Goal: Find contact information: Find contact information

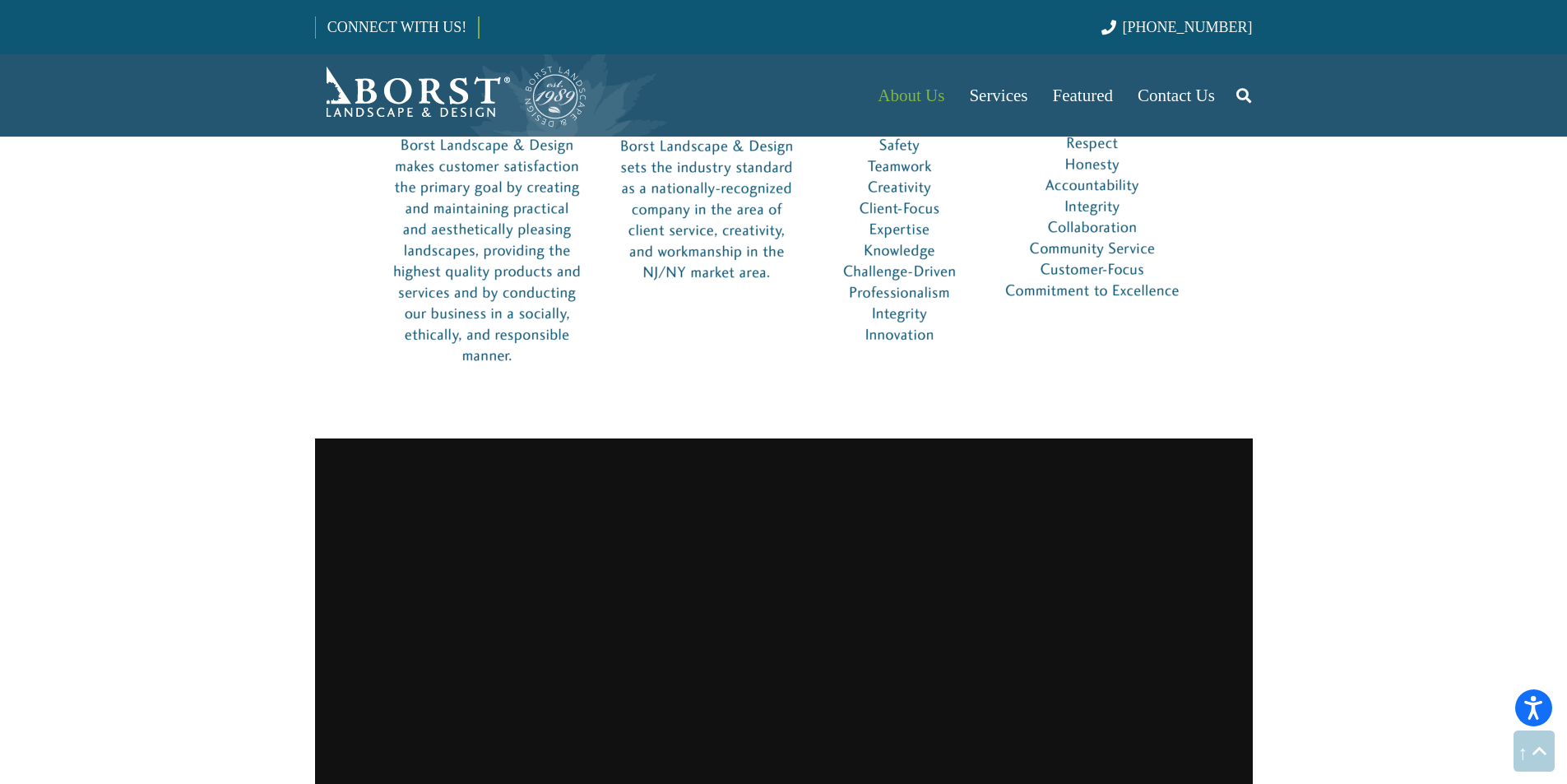
scroll to position [658, 0]
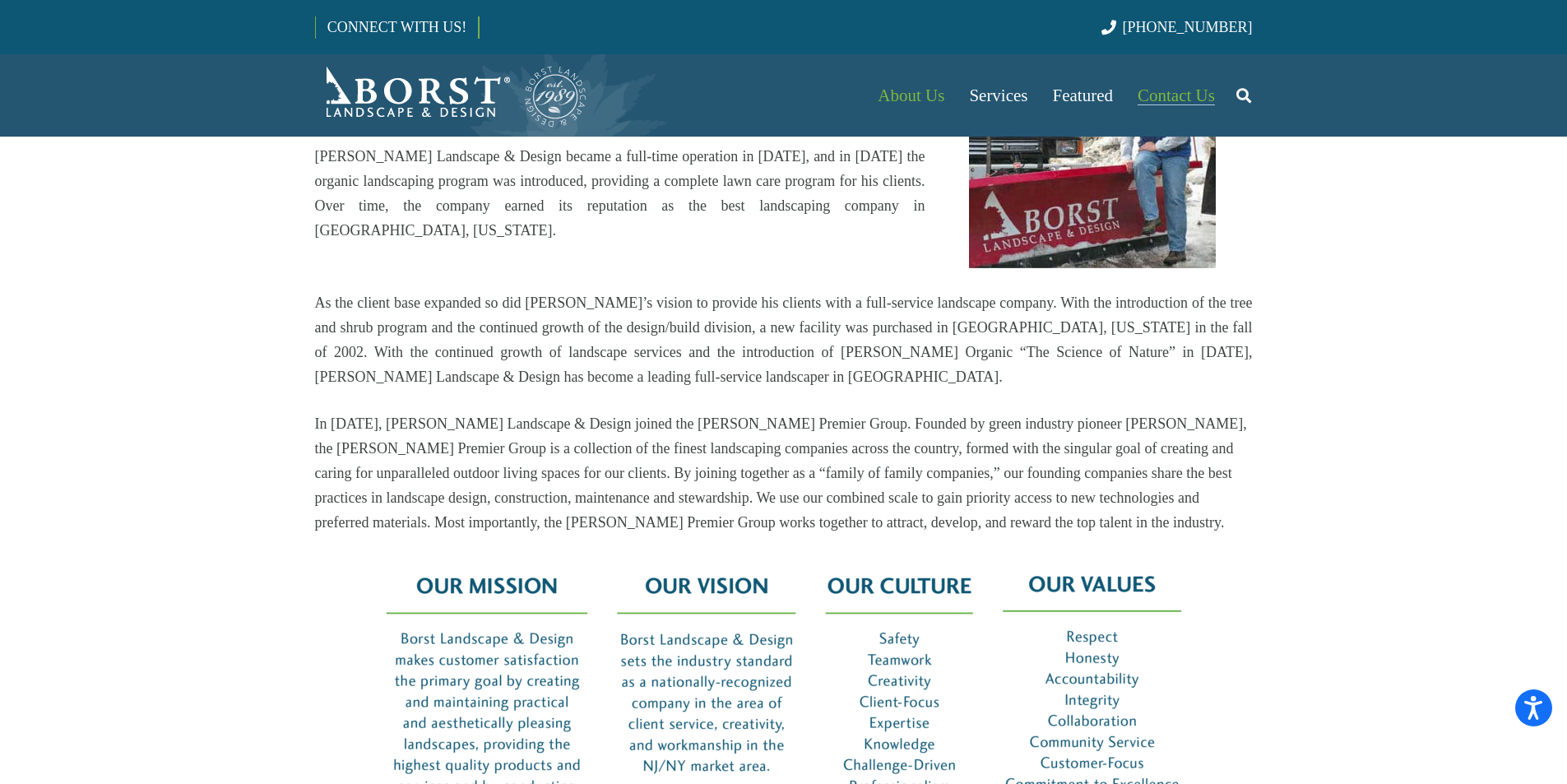
click at [1167, 92] on span "Contact Us" at bounding box center [1176, 95] width 77 height 20
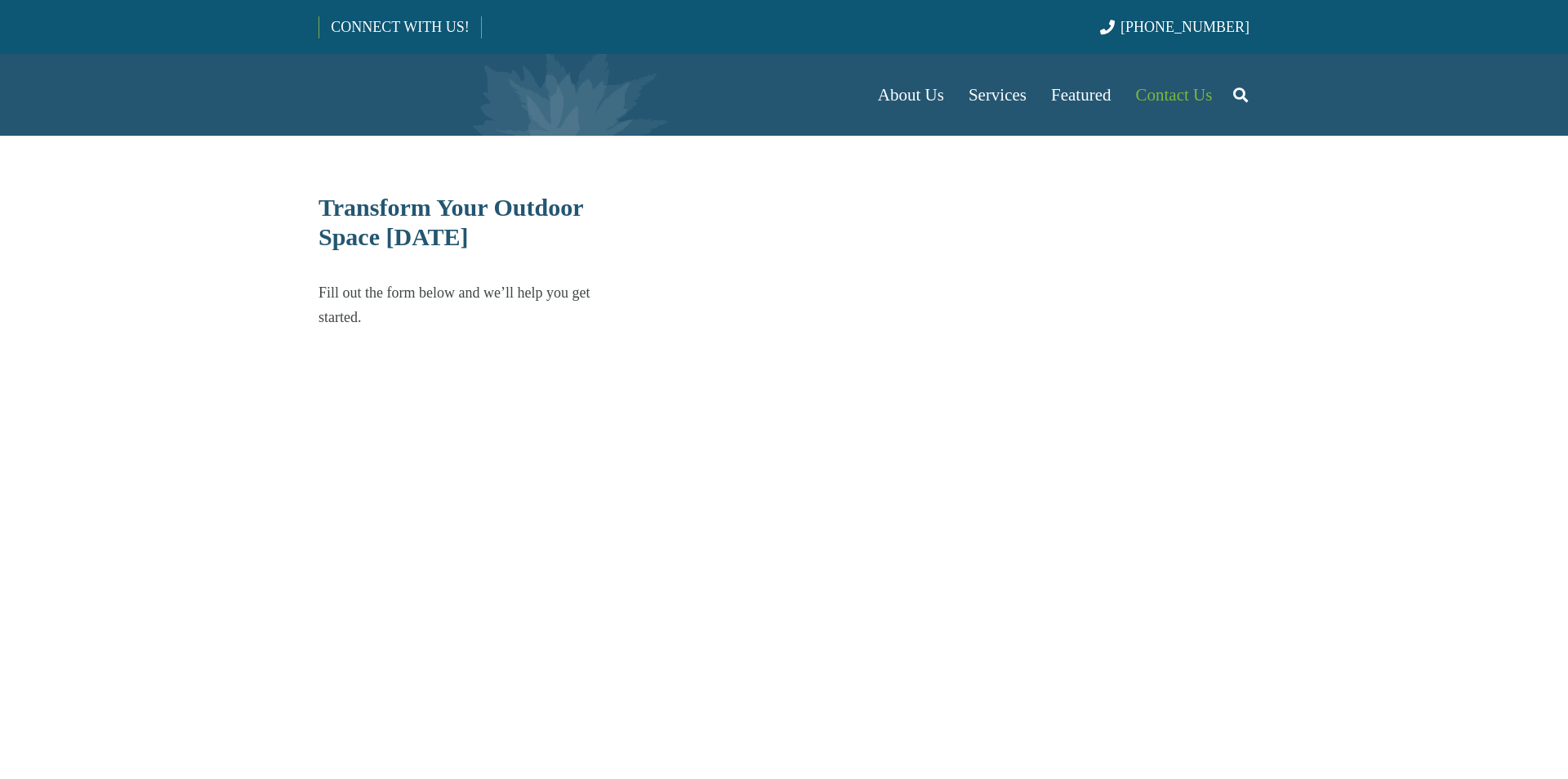
select select "******"
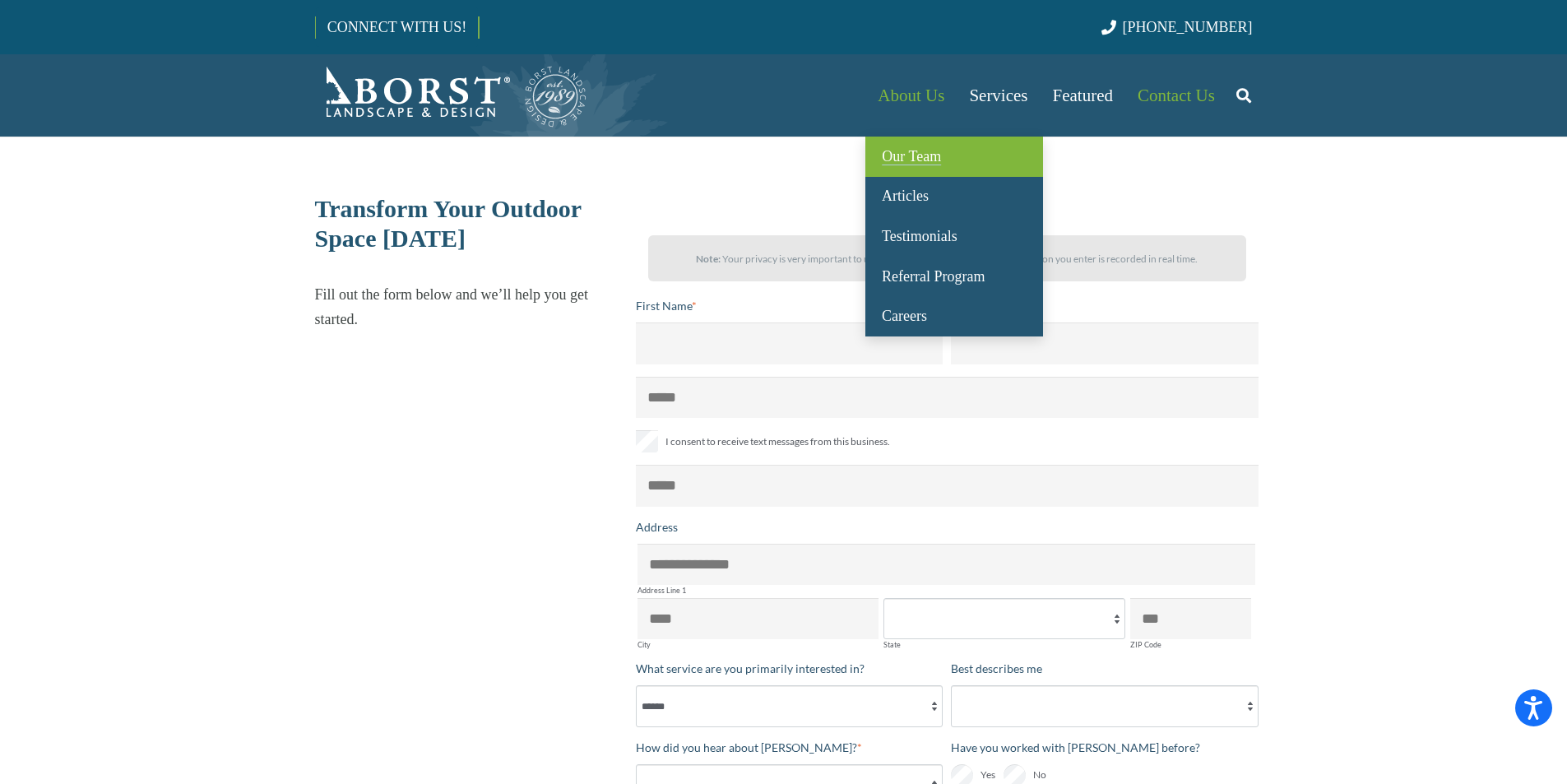
click at [915, 152] on span "Our Team" at bounding box center [911, 157] width 59 height 17
